Goal: Information Seeking & Learning: Learn about a topic

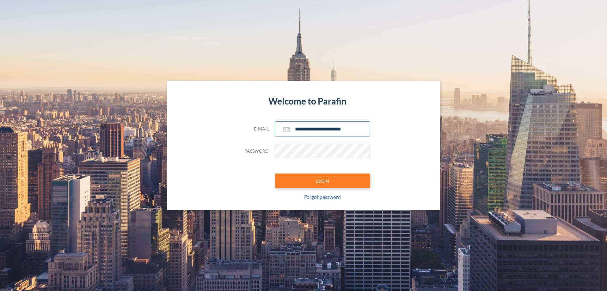
type input "**********"
click at [322, 181] on button "LOGIN" at bounding box center [322, 180] width 95 height 15
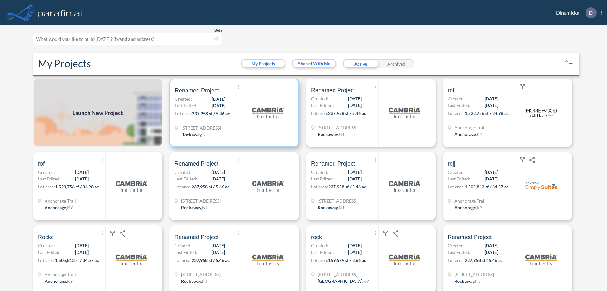
scroll to position [2, 0]
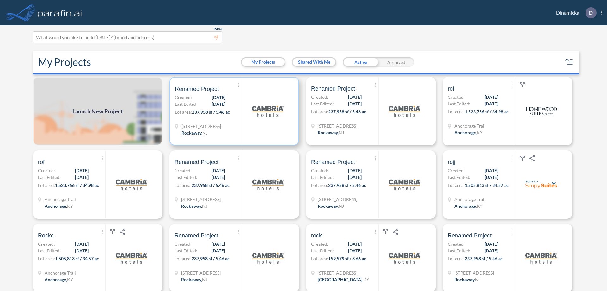
click at [233, 111] on p "Lot area: 237,958 sf / 5.46 ac" at bounding box center [208, 112] width 67 height 9
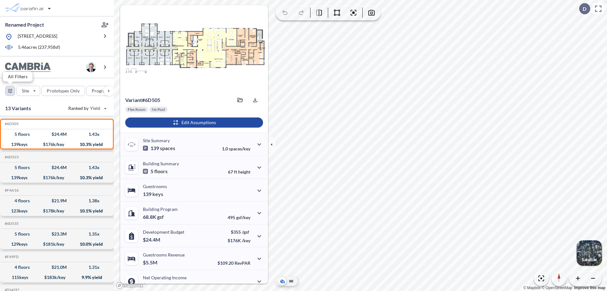
click at [10, 90] on div "button" at bounding box center [9, 90] width 9 height 9
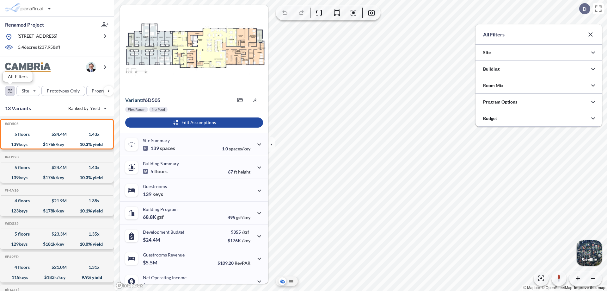
scroll to position [316116, 315990]
click at [539, 102] on div at bounding box center [538, 102] width 126 height 16
